Goal: Transaction & Acquisition: Purchase product/service

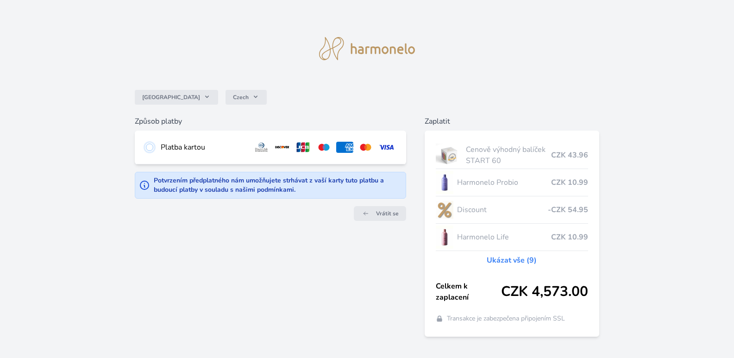
click at [152, 146] on input "radio" at bounding box center [149, 147] width 7 height 7
radio input "true"
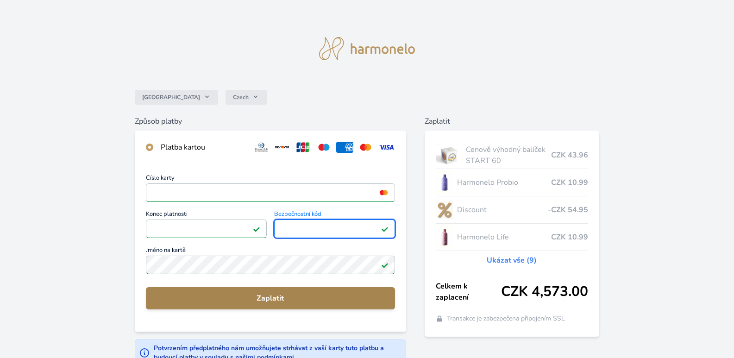
click at [285, 299] on span "Zaplatit" at bounding box center [270, 298] width 234 height 11
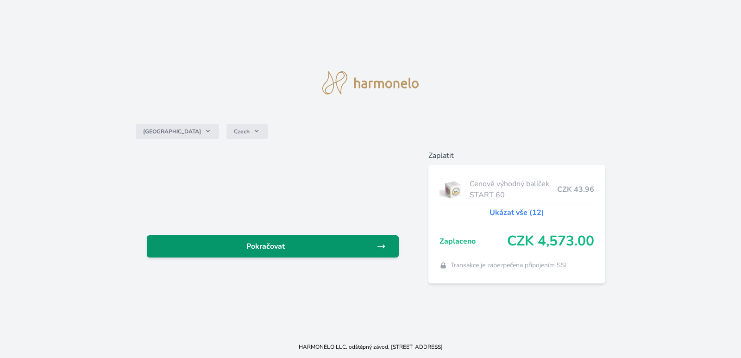
click at [267, 248] on span "Pokračovat" at bounding box center [265, 246] width 222 height 11
